Goal: Information Seeking & Learning: Learn about a topic

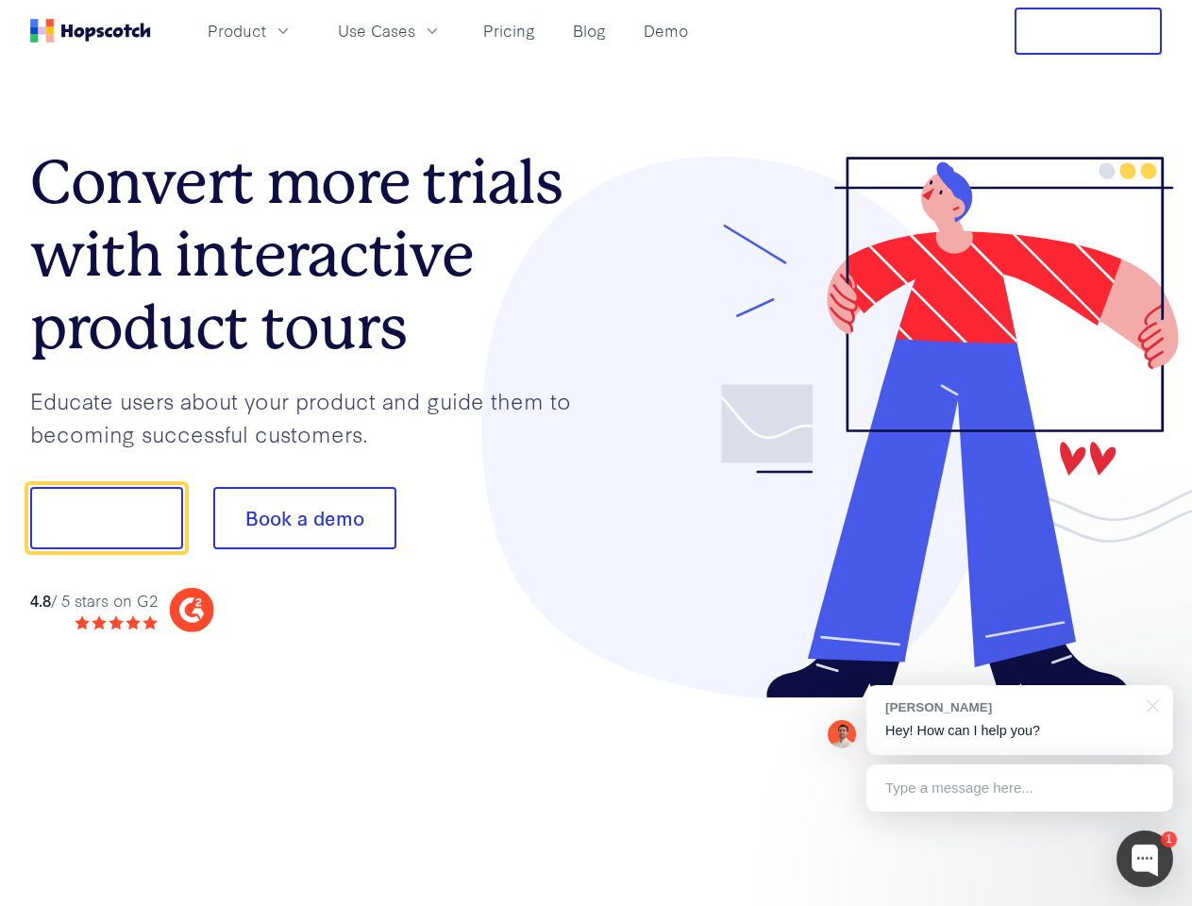
click at [596, 453] on div at bounding box center [879, 428] width 566 height 543
click at [266, 30] on span "Product" at bounding box center [237, 31] width 59 height 24
click at [415, 30] on span "Use Cases" at bounding box center [376, 31] width 77 height 24
click at [1088, 31] on button "Free Trial" at bounding box center [1087, 31] width 147 height 47
click at [106, 518] on button "Show me!" at bounding box center [106, 518] width 153 height 62
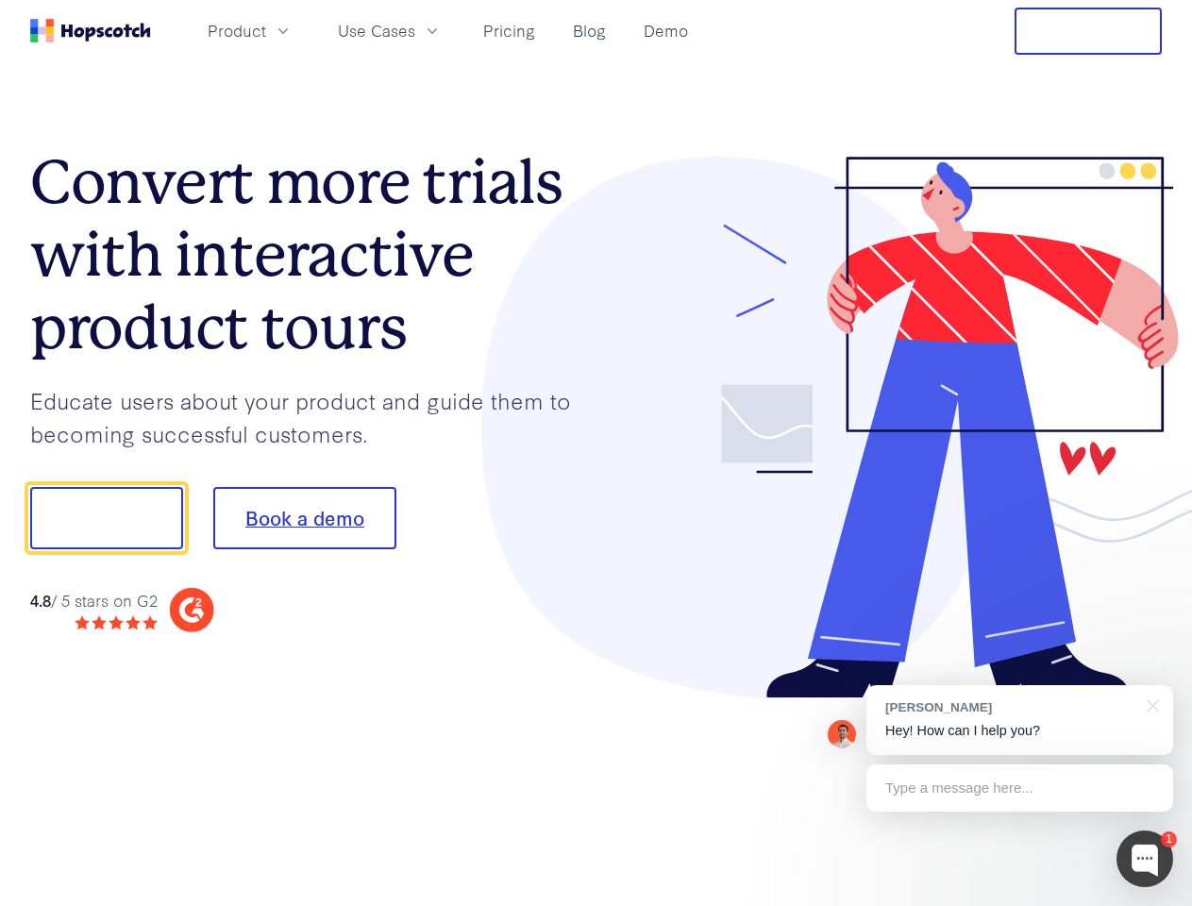
click at [304, 518] on button "Book a demo" at bounding box center [304, 518] width 183 height 62
click at [1145, 859] on div at bounding box center [1144, 858] width 57 height 57
click at [1019, 720] on div "[PERSON_NAME] Hey! How can I help you?" at bounding box center [1019, 720] width 307 height 70
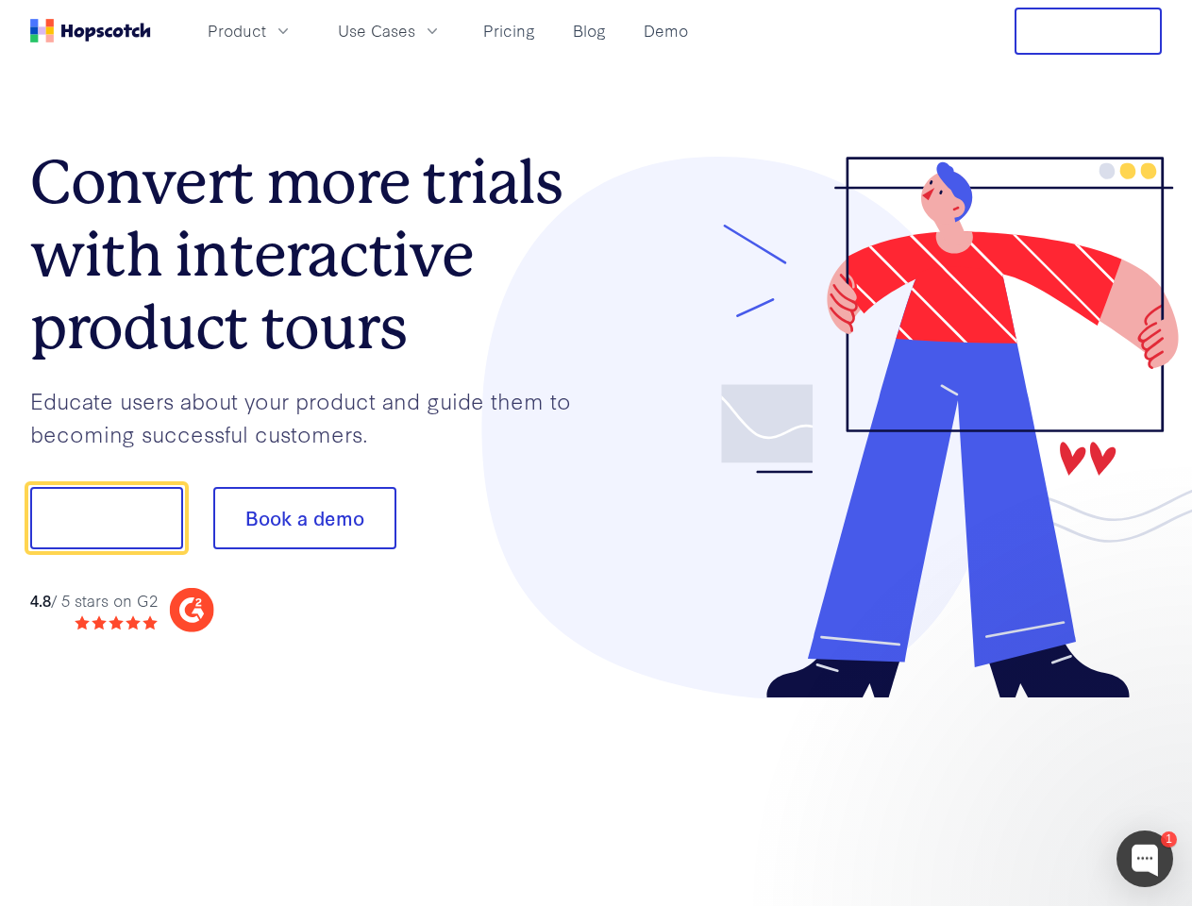
click at [1149, 704] on div at bounding box center [996, 515] width 354 height 629
click at [1019, 788] on div at bounding box center [996, 642] width 354 height 377
